Goal: Find specific page/section: Find specific page/section

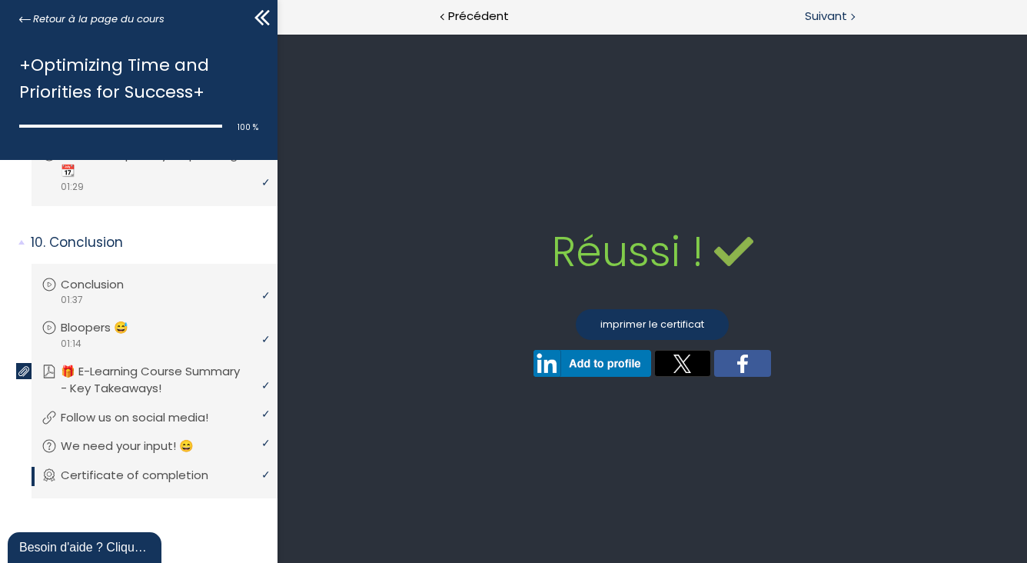
click at [832, 12] on span "Suivant" at bounding box center [826, 16] width 42 height 19
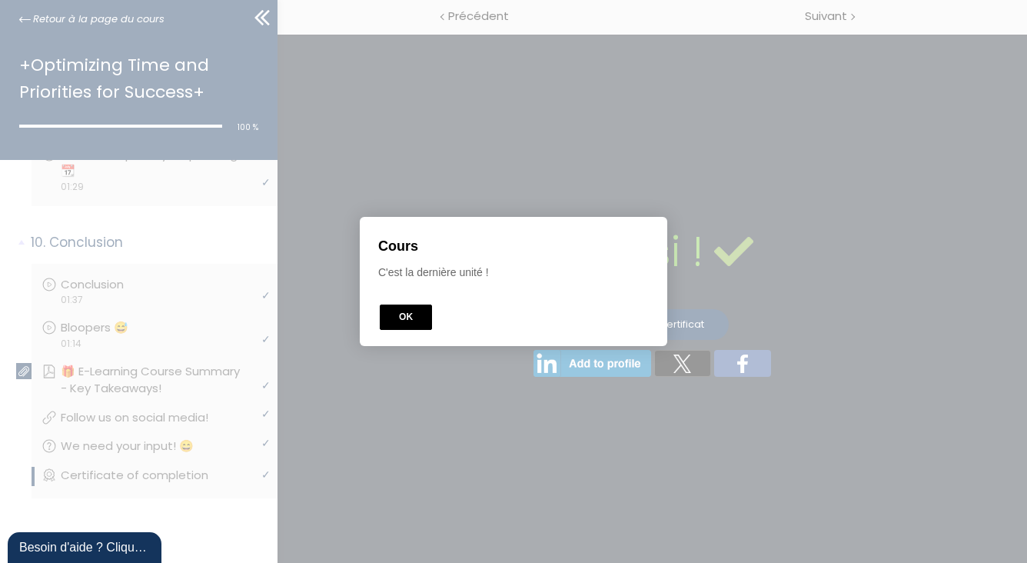
click at [413, 318] on button "OK" at bounding box center [406, 317] width 52 height 25
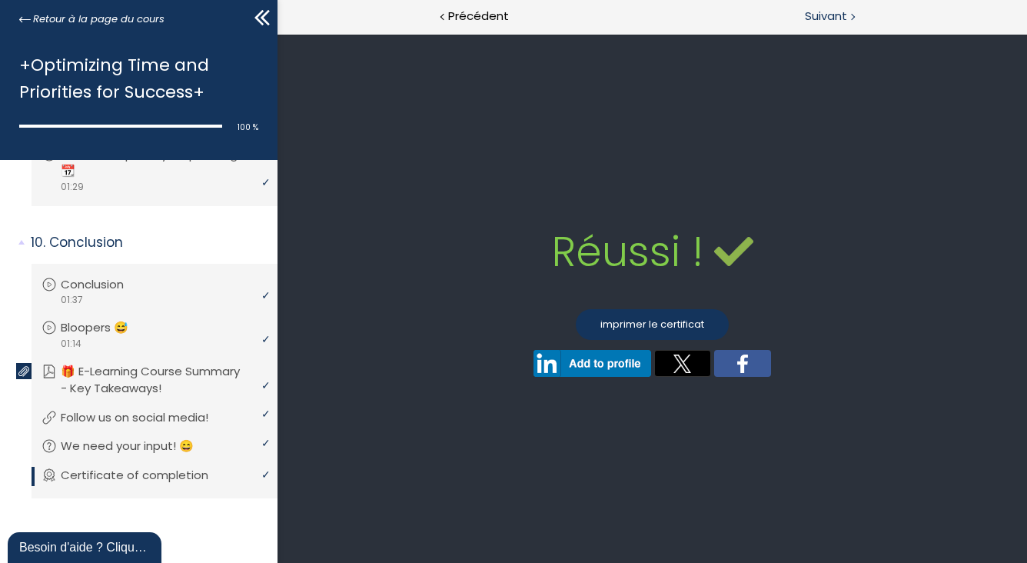
click at [837, 8] on span "Suivant" at bounding box center [826, 16] width 42 height 19
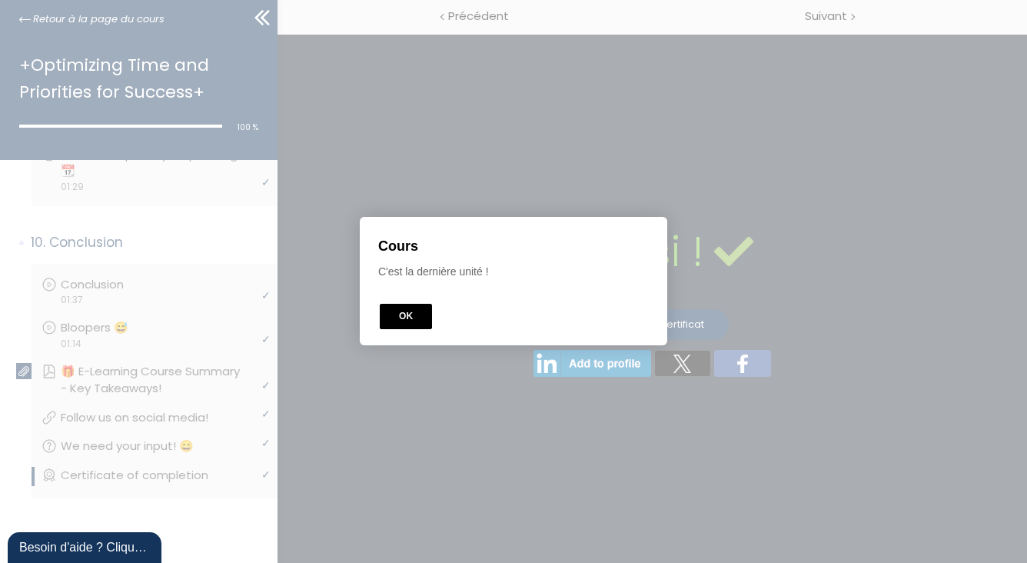
click at [404, 308] on button "OK" at bounding box center [406, 317] width 52 height 25
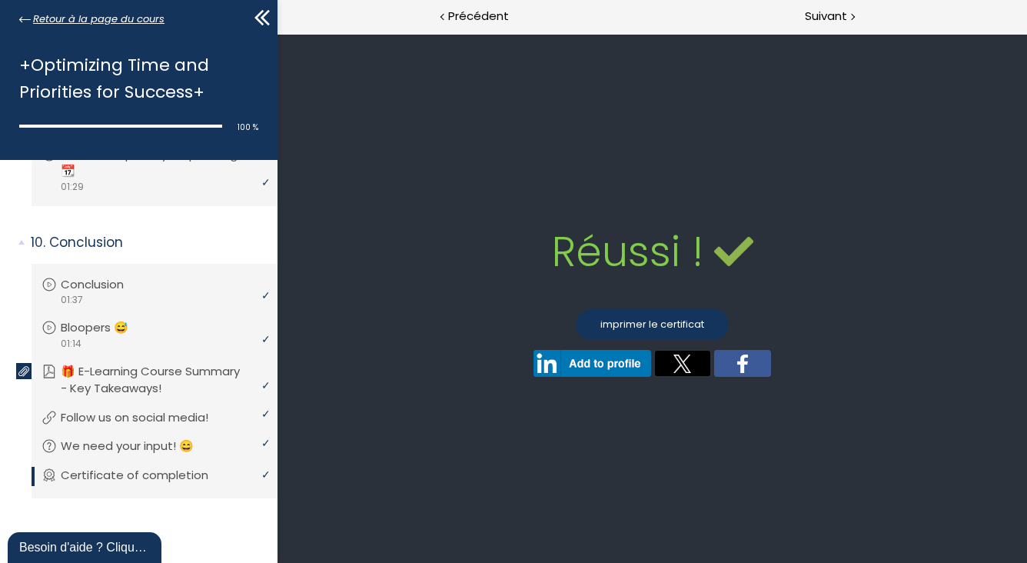
click at [39, 15] on span "Retour à la page du cours" at bounding box center [98, 19] width 131 height 17
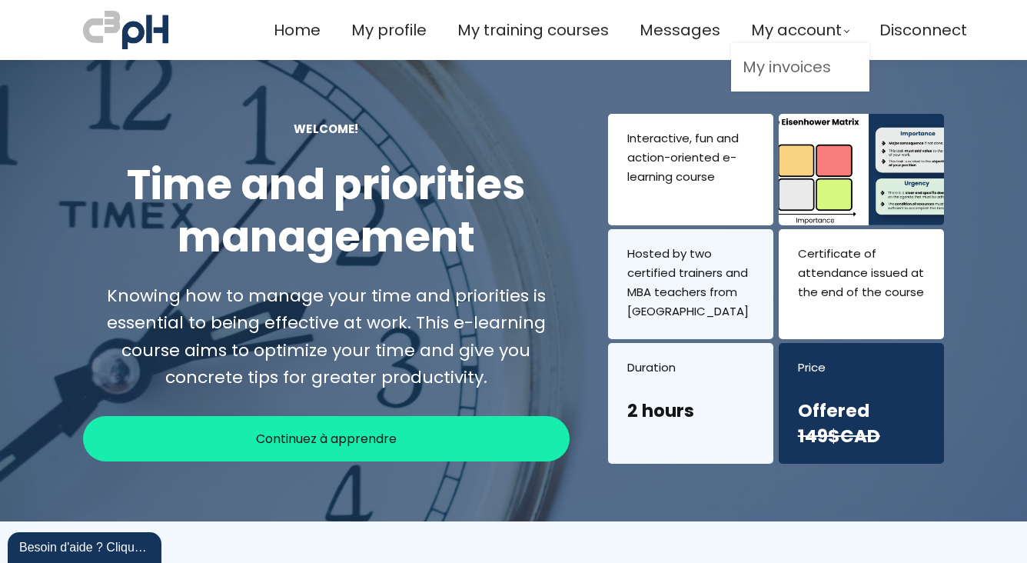
click at [757, 65] on link "My invoices" at bounding box center [800, 67] width 115 height 25
